Goal: Find specific fact: Find specific page/section

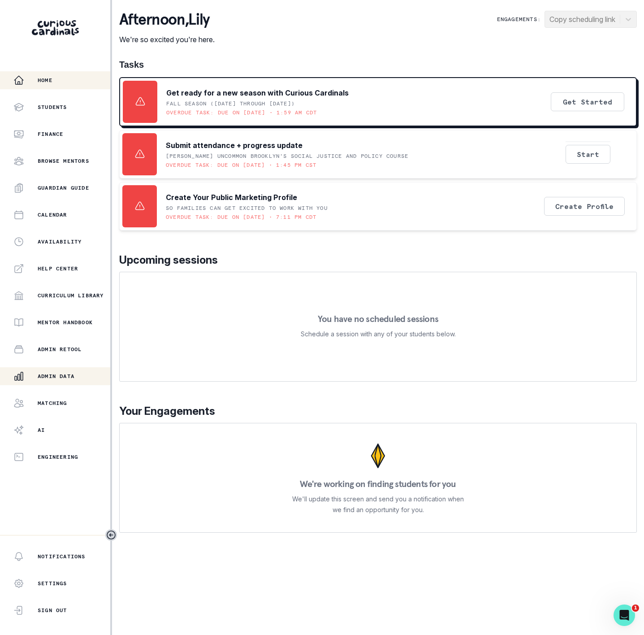
click at [48, 374] on p "Admin Data" at bounding box center [56, 375] width 37 height 7
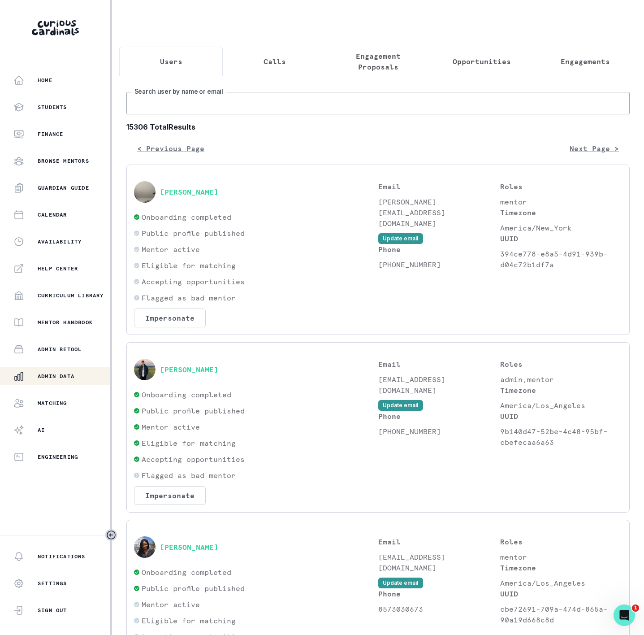
click at [170, 111] on input "Search user by name or email" at bounding box center [377, 103] width 503 height 22
paste input "[PERSON_NAME]"
type input "[PERSON_NAME]"
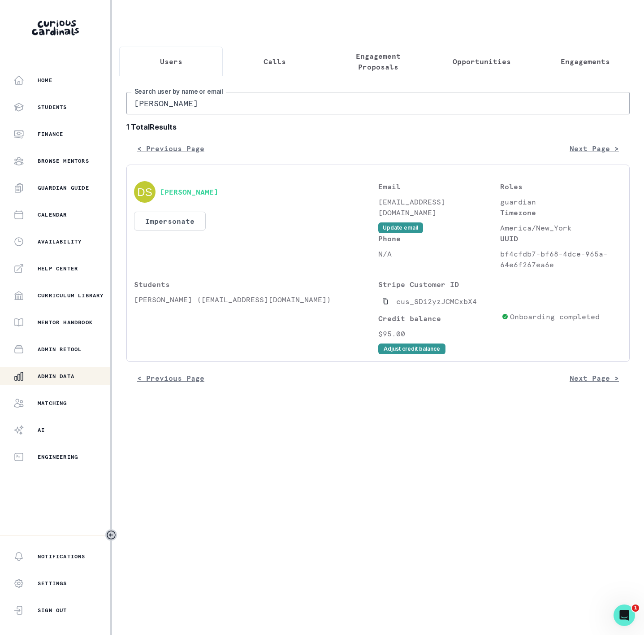
drag, startPoint x: 386, startPoint y: 308, endPoint x: 316, endPoint y: 203, distance: 125.9
click at [385, 307] on button "Copied to clipboard" at bounding box center [385, 301] width 14 height 14
drag, startPoint x: 199, startPoint y: 112, endPoint x: 15, endPoint y: 101, distance: 184.5
click at [30, 105] on div "Home Students Finance Browse Mentors Guardian Guide Calendar Availability Help …" at bounding box center [322, 317] width 644 height 635
paste input "[PERSON_NAME]"
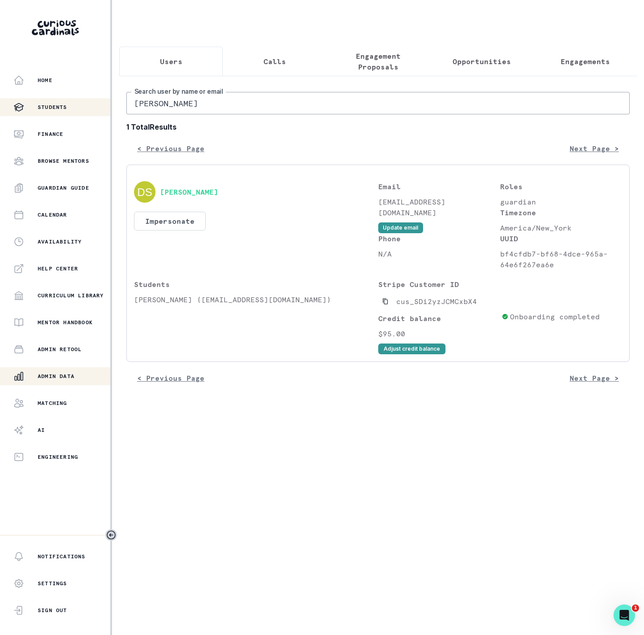
type input "[PERSON_NAME]"
click at [386, 304] on icon "Copied to clipboard" at bounding box center [385, 301] width 6 height 6
drag, startPoint x: 204, startPoint y: 110, endPoint x: 102, endPoint y: 99, distance: 102.8
click at [102, 99] on div "Home Students Finance Browse Mentors Guardian Guide Calendar Availability Help …" at bounding box center [322, 317] width 644 height 635
click at [200, 105] on input "[PERSON_NAME]" at bounding box center [377, 103] width 503 height 22
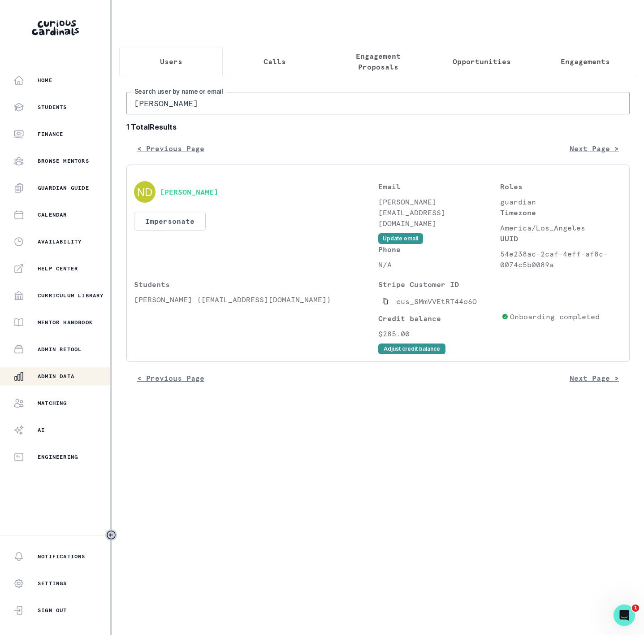
paste input "[PERSON_NAME]"
type input "[PERSON_NAME]"
click at [389, 308] on button "Copied to clipboard" at bounding box center [385, 301] width 14 height 14
